Goal: Task Accomplishment & Management: Manage account settings

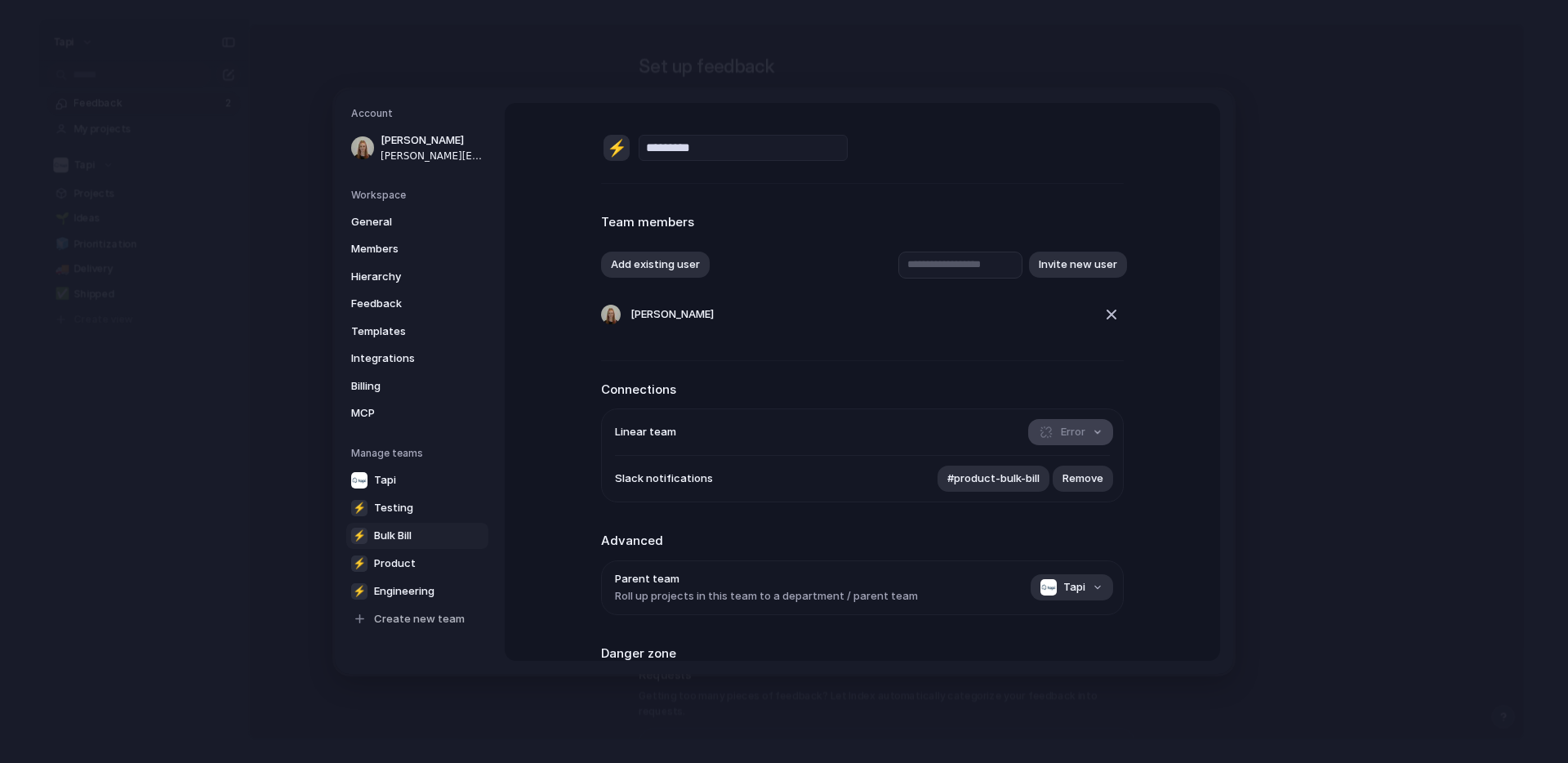
click at [1089, 428] on button "Error" at bounding box center [1070, 432] width 85 height 26
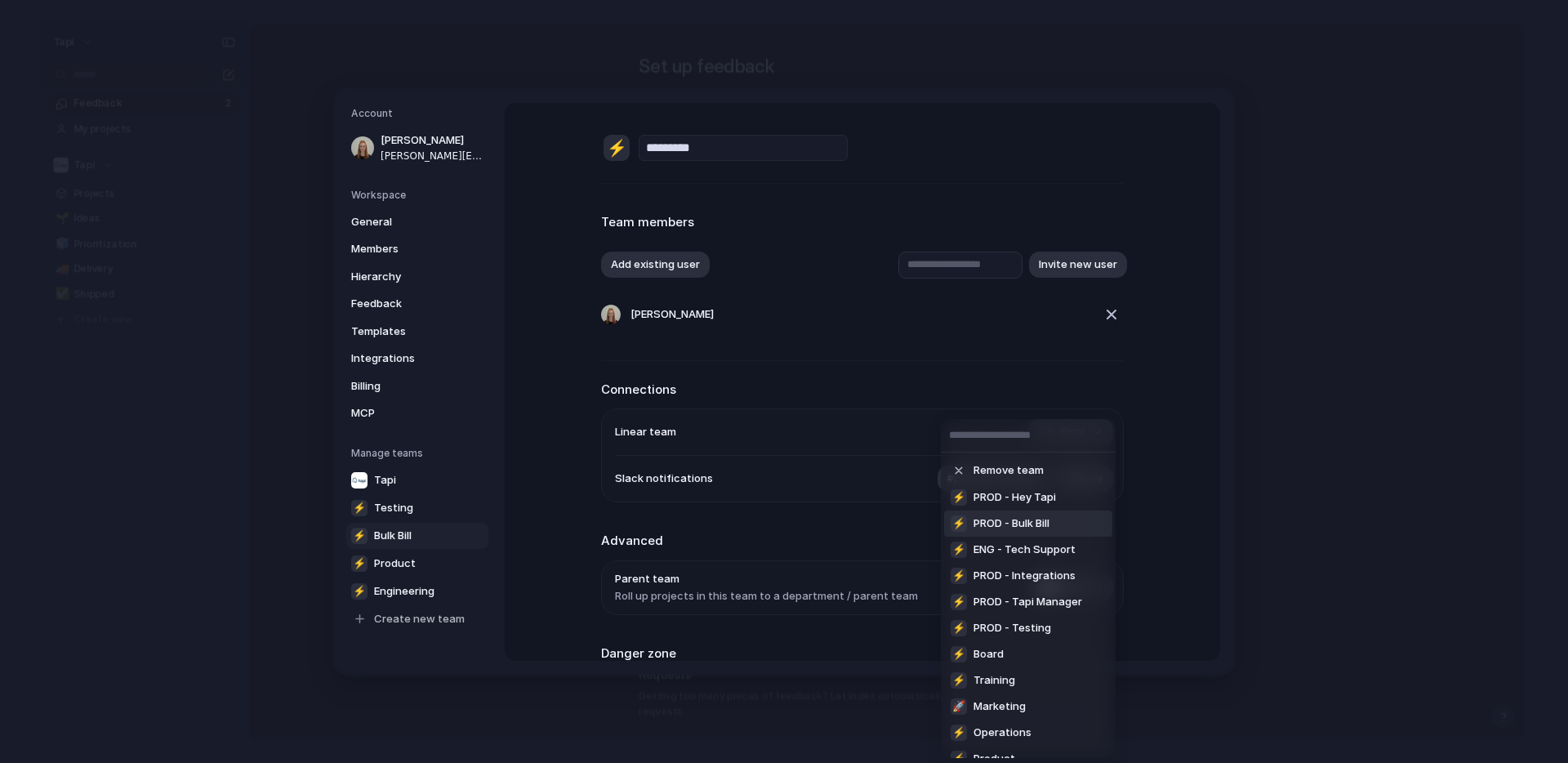
click at [1039, 527] on span "PROD - Bulk Bill" at bounding box center [1011, 523] width 76 height 16
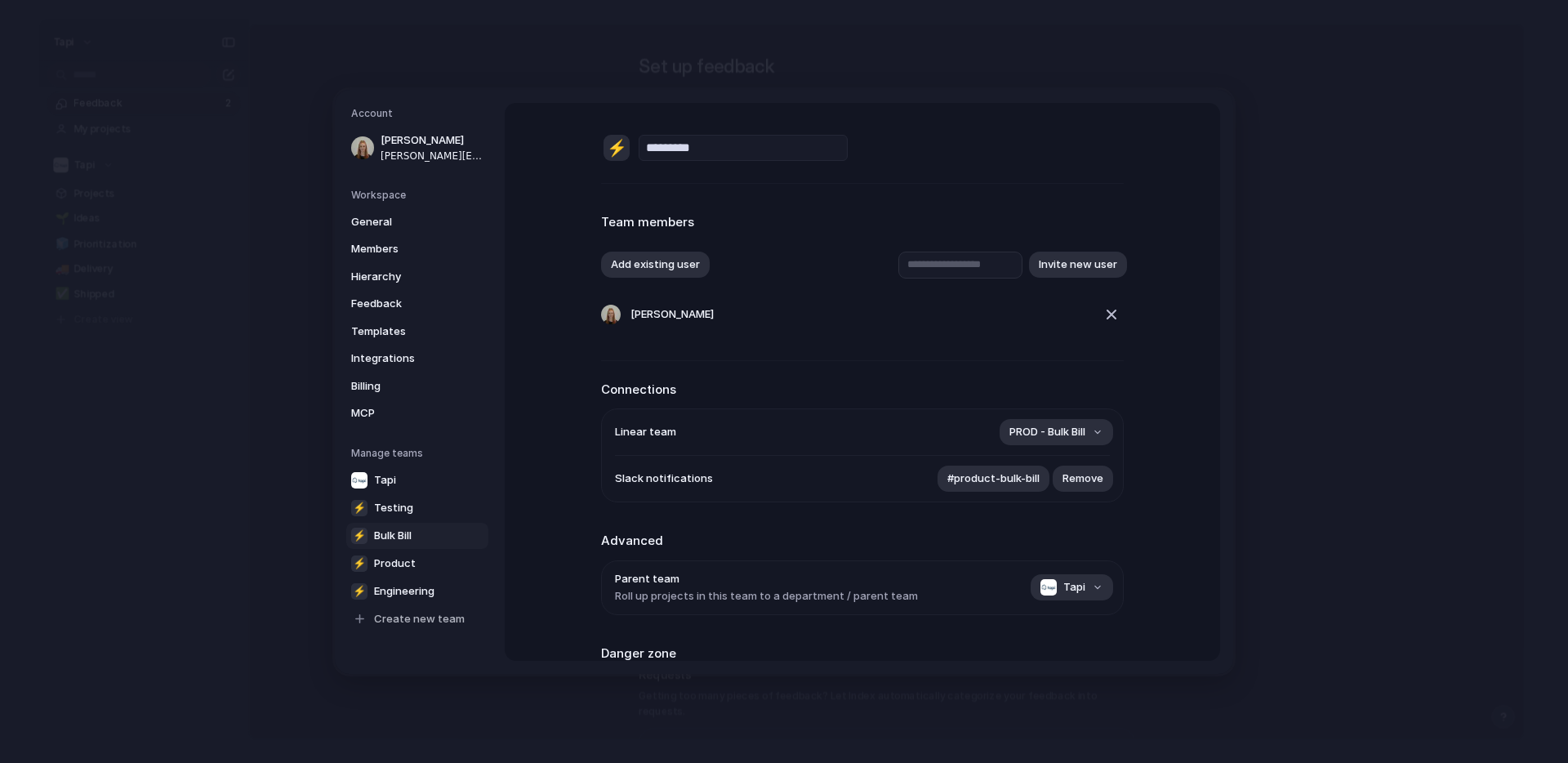
click at [392, 538] on span "Bulk Bill" at bounding box center [392, 534] width 38 height 16
click at [382, 107] on h5 "Account" at bounding box center [420, 114] width 137 height 15
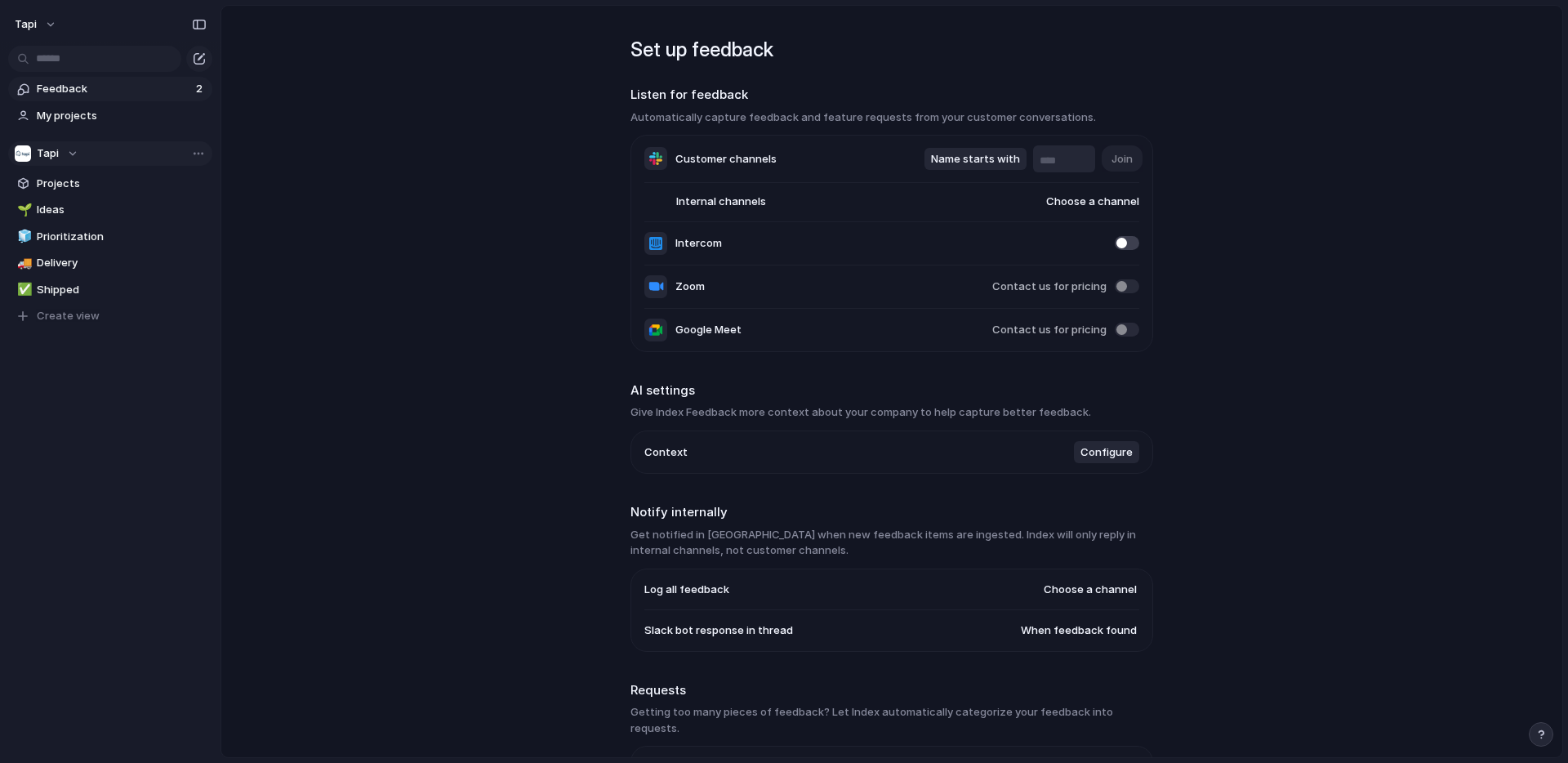
click at [70, 154] on div "Tapi" at bounding box center [47, 153] width 64 height 16
click at [69, 248] on span "Bulk Bill" at bounding box center [69, 247] width 38 height 16
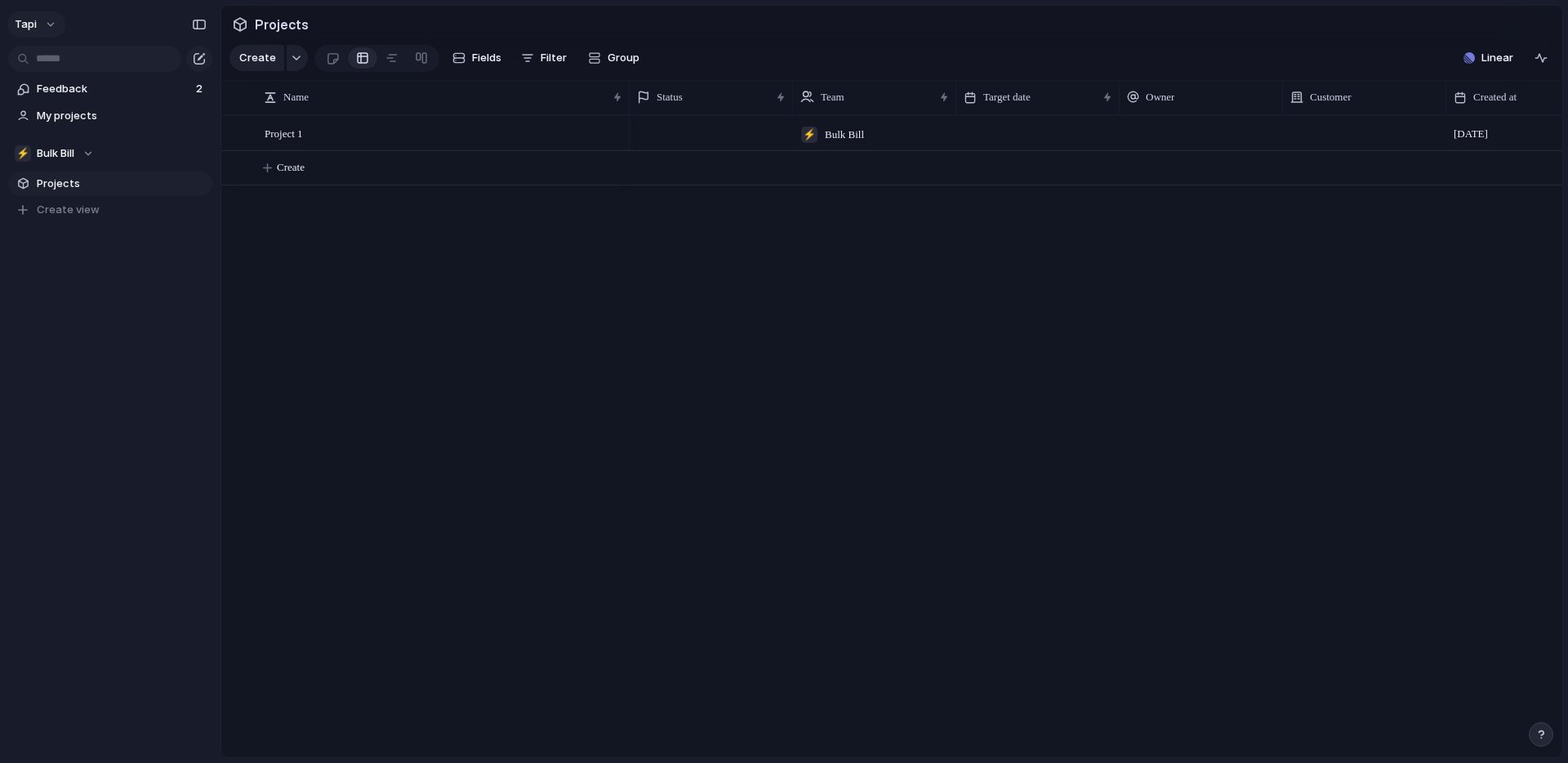
click at [45, 18] on button "tapi" at bounding box center [36, 24] width 58 height 26
click at [32, 366] on div "Settings Invite members Change theme Change workspace Sign out" at bounding box center [784, 382] width 1568 height 763
click at [78, 153] on div "⚡ Bulk Bill" at bounding box center [54, 153] width 79 height 16
click at [78, 153] on div "Tapi ⚡ Bulk Bill ⚡ Engineering ⚡ Product ⚡ Testing Create new team" at bounding box center [784, 382] width 1568 height 763
click at [245, 185] on span "Team settings" at bounding box center [245, 186] width 75 height 16
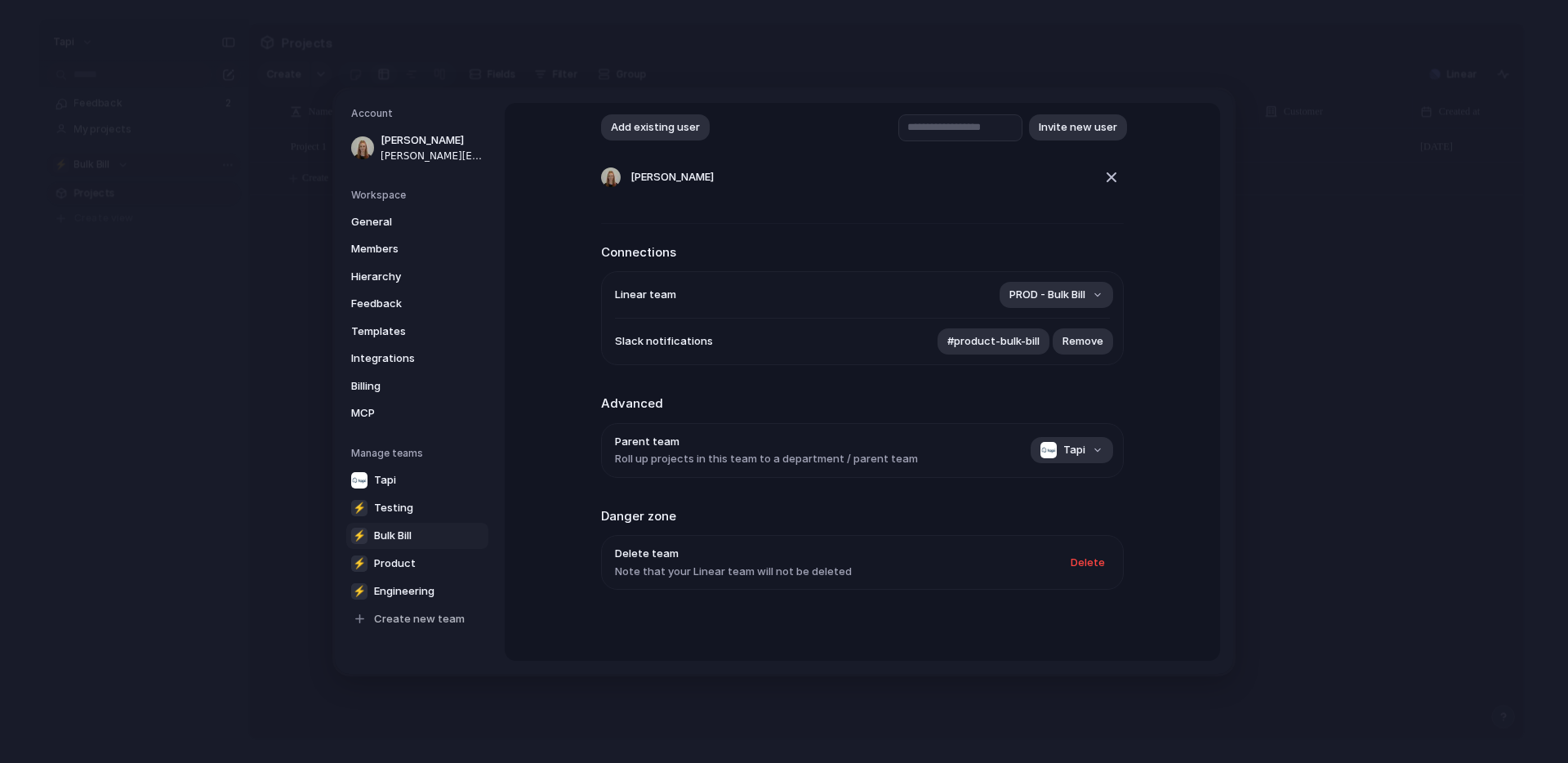
scroll to position [140, 0]
click at [1080, 289] on span "PROD - Bulk Bill" at bounding box center [1047, 292] width 76 height 16
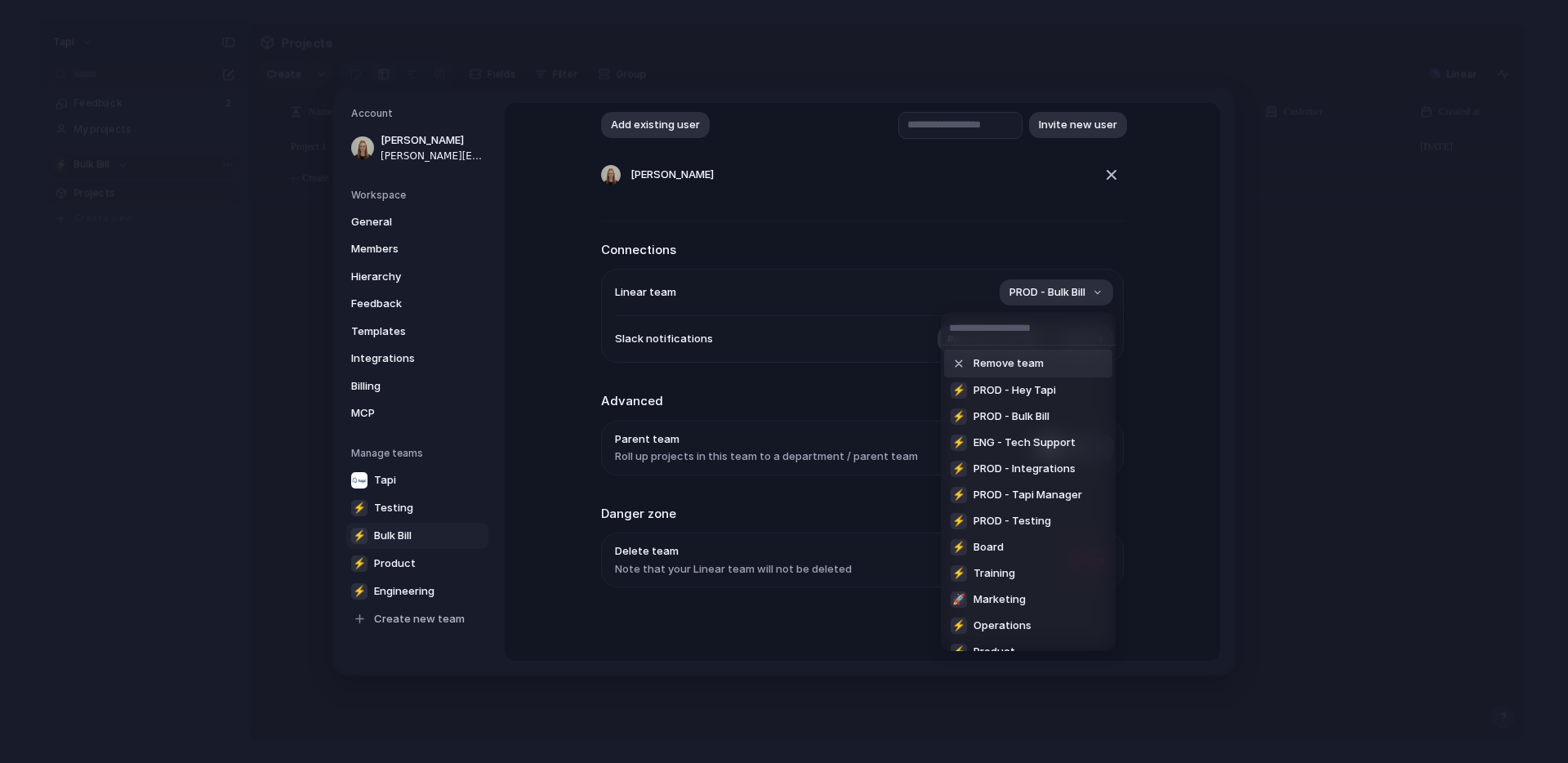
click at [1026, 369] on span "Remove team" at bounding box center [1008, 363] width 70 height 16
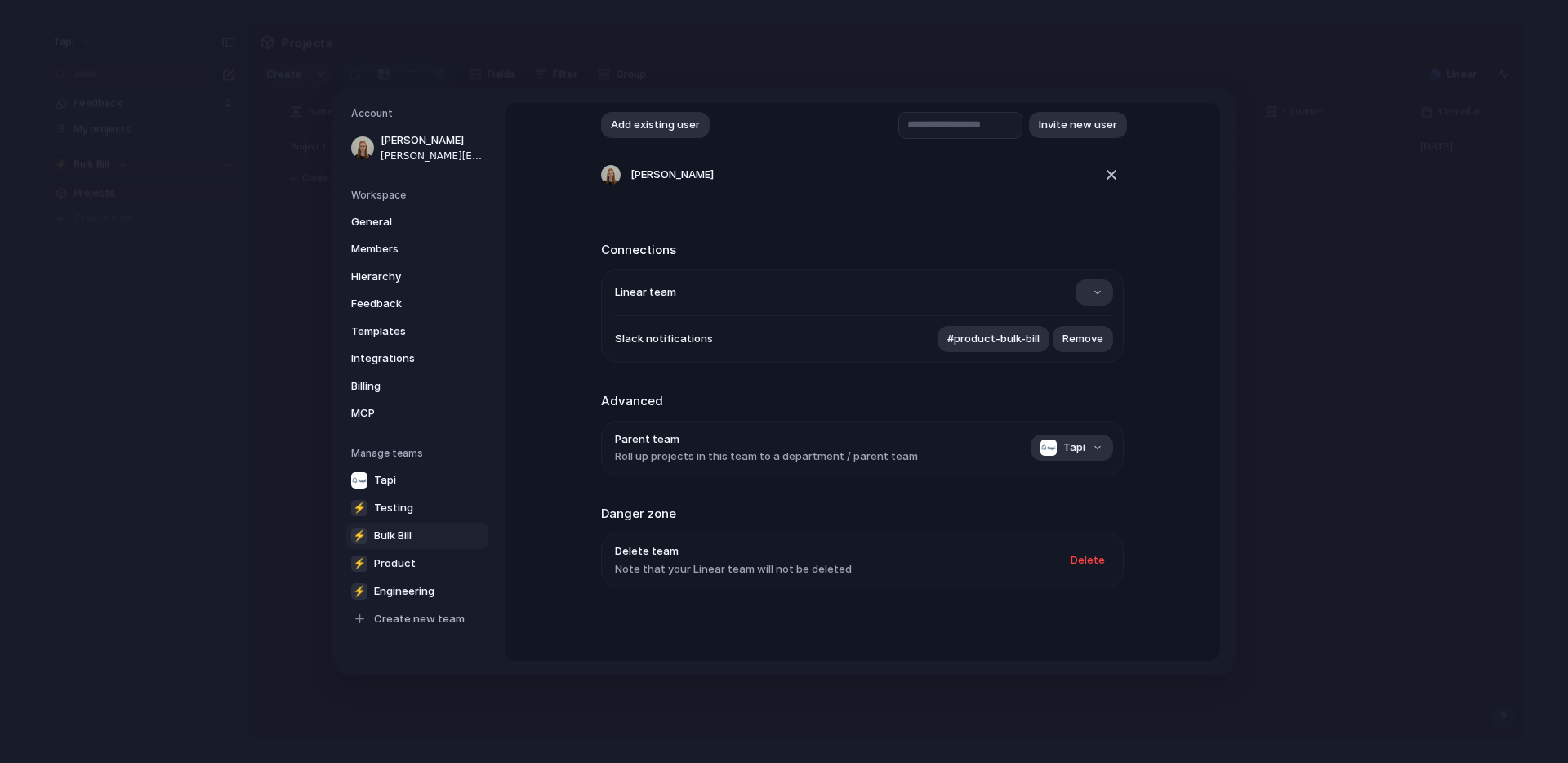
scroll to position [132, 0]
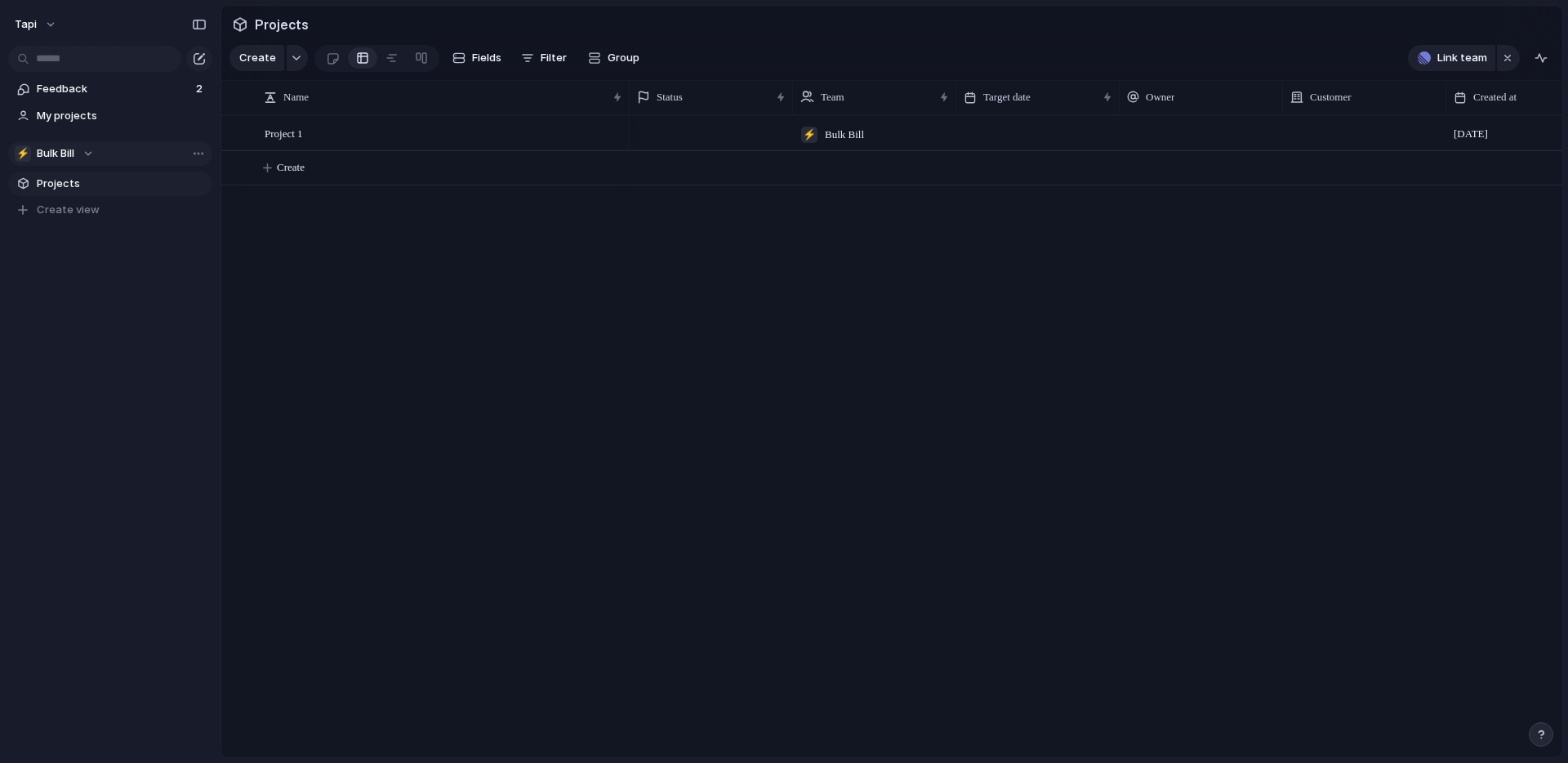
click at [809, 247] on div "⚡ Bulk Bill [DATE]" at bounding box center [1095, 436] width 933 height 642
click at [291, 170] on span "Create" at bounding box center [290, 167] width 28 height 16
